Goal: Task Accomplishment & Management: Manage account settings

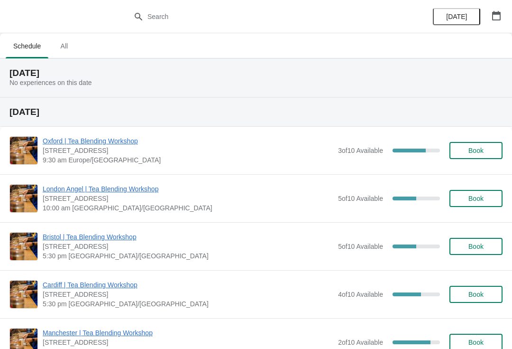
click at [65, 145] on span "Oxford | Tea Blending Workshop" at bounding box center [188, 140] width 291 height 9
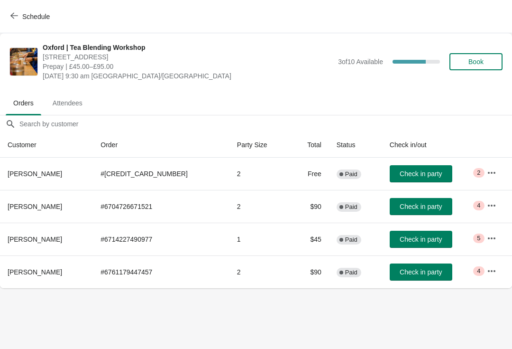
click at [492, 268] on icon "button" at bounding box center [491, 270] width 9 height 9
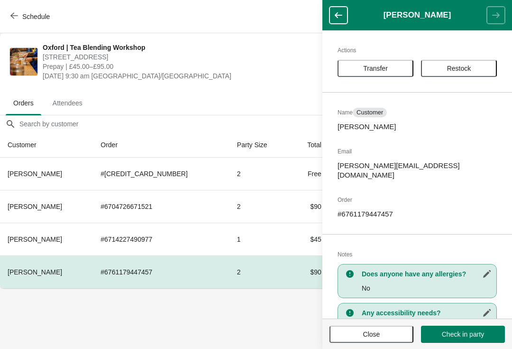
click at [233, 314] on body "Schedule [GEOGRAPHIC_DATA] | Tea Blending Workshop [STREET_ADDRESS] | £45.00–£9…" at bounding box center [256, 174] width 512 height 349
click at [346, 16] on button "button" at bounding box center [339, 15] width 18 height 17
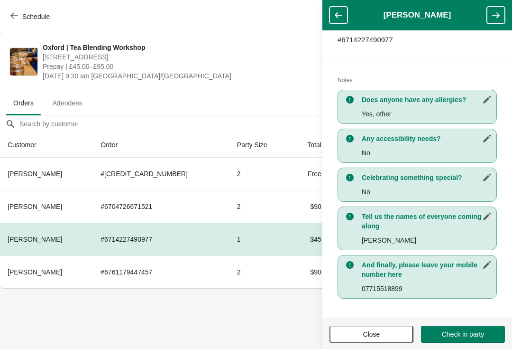
scroll to position [165, 0]
click at [347, 15] on button "button" at bounding box center [339, 15] width 18 height 17
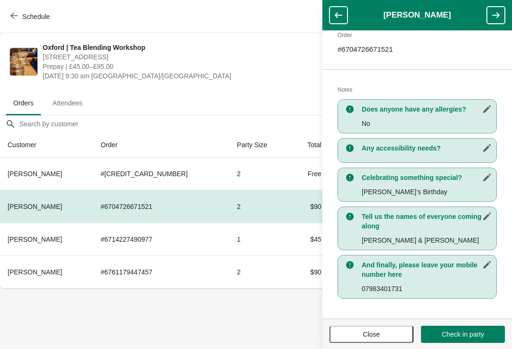
scroll to position [155, 0]
click at [344, 15] on button "button" at bounding box center [339, 15] width 18 height 17
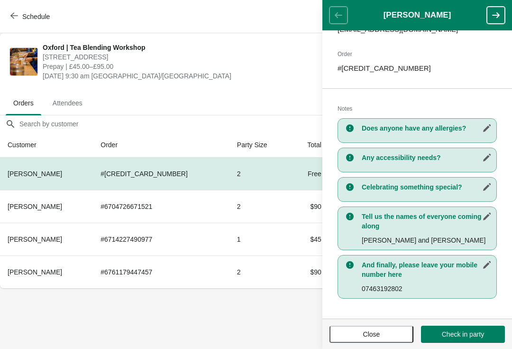
scroll to position [136, 0]
click at [269, 315] on body "Schedule [GEOGRAPHIC_DATA] | Tea Blending Workshop [STREET_ADDRESS] | £45.00–£9…" at bounding box center [256, 174] width 512 height 349
click at [371, 331] on span "Close" at bounding box center [371, 334] width 17 height 8
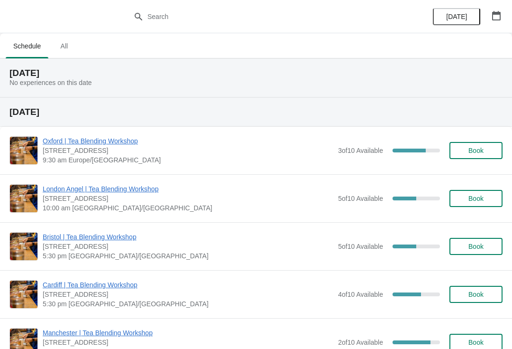
click at [124, 145] on span "Oxford | Tea Blending Workshop" at bounding box center [188, 140] width 291 height 9
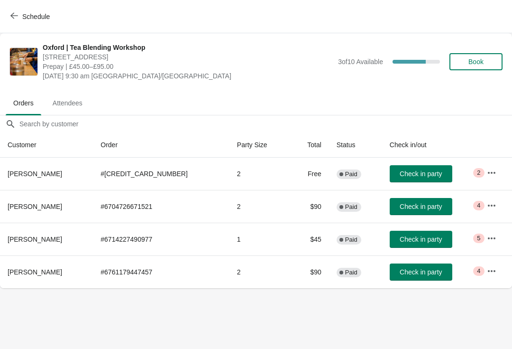
click at [73, 108] on span "Attendees" at bounding box center [67, 102] width 45 height 17
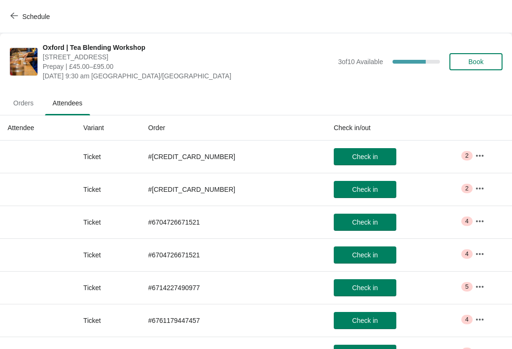
scroll to position [13, 0]
